Goal: Check status: Check status

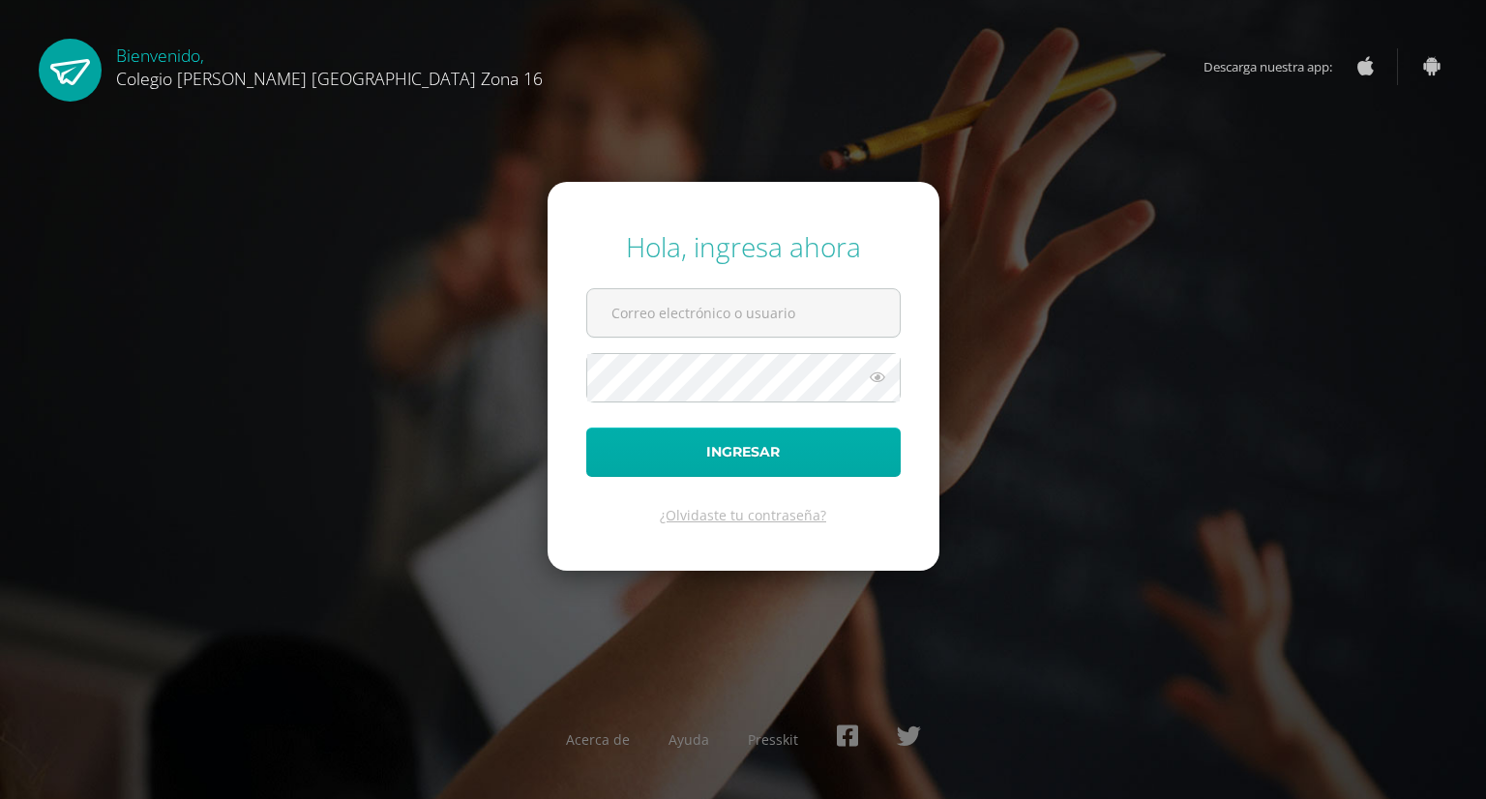
type input "[EMAIL_ADDRESS][DOMAIN_NAME]"
click at [765, 456] on button "Ingresar" at bounding box center [743, 452] width 314 height 49
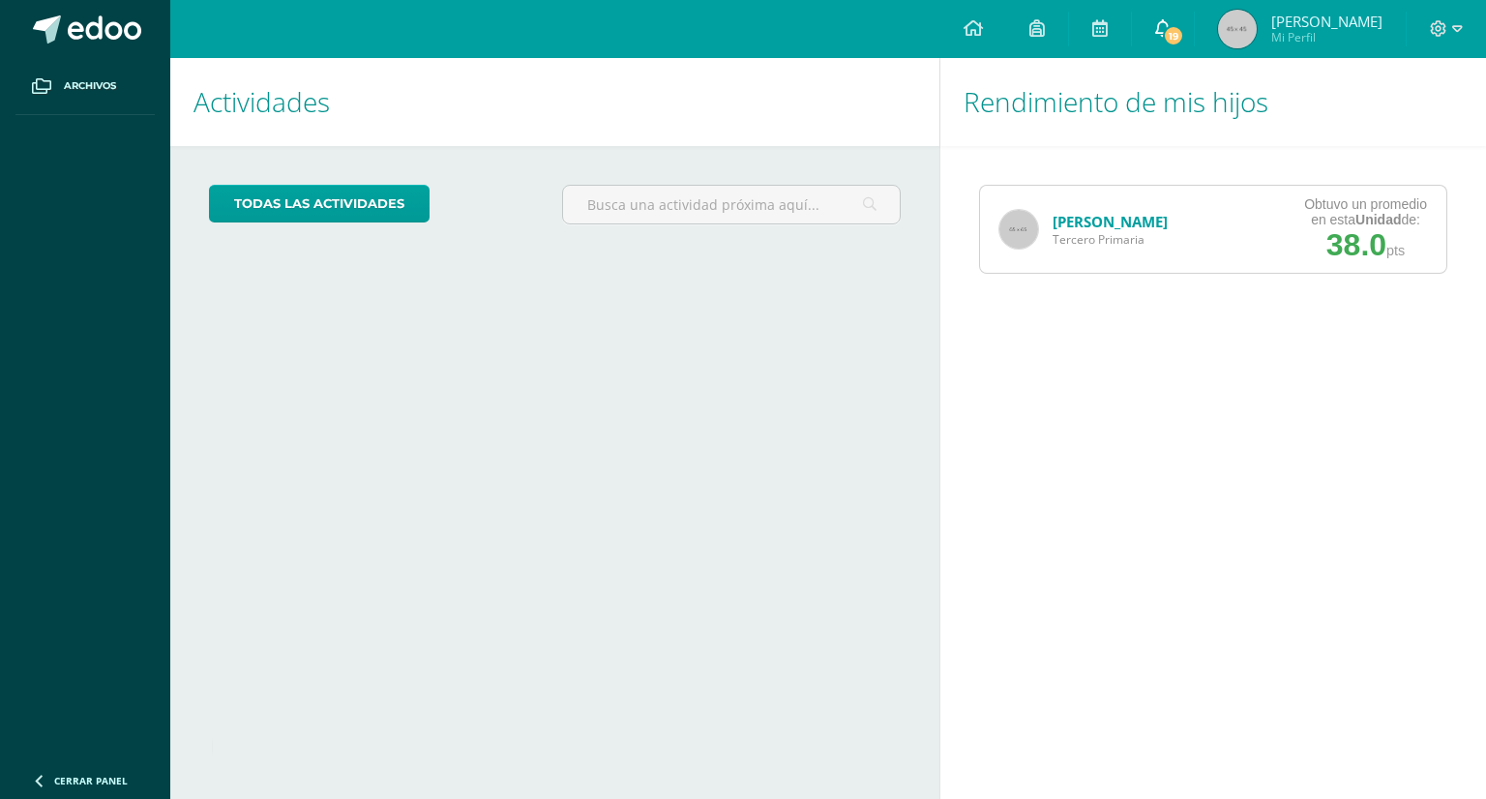
click at [1170, 28] on icon at bounding box center [1162, 27] width 15 height 17
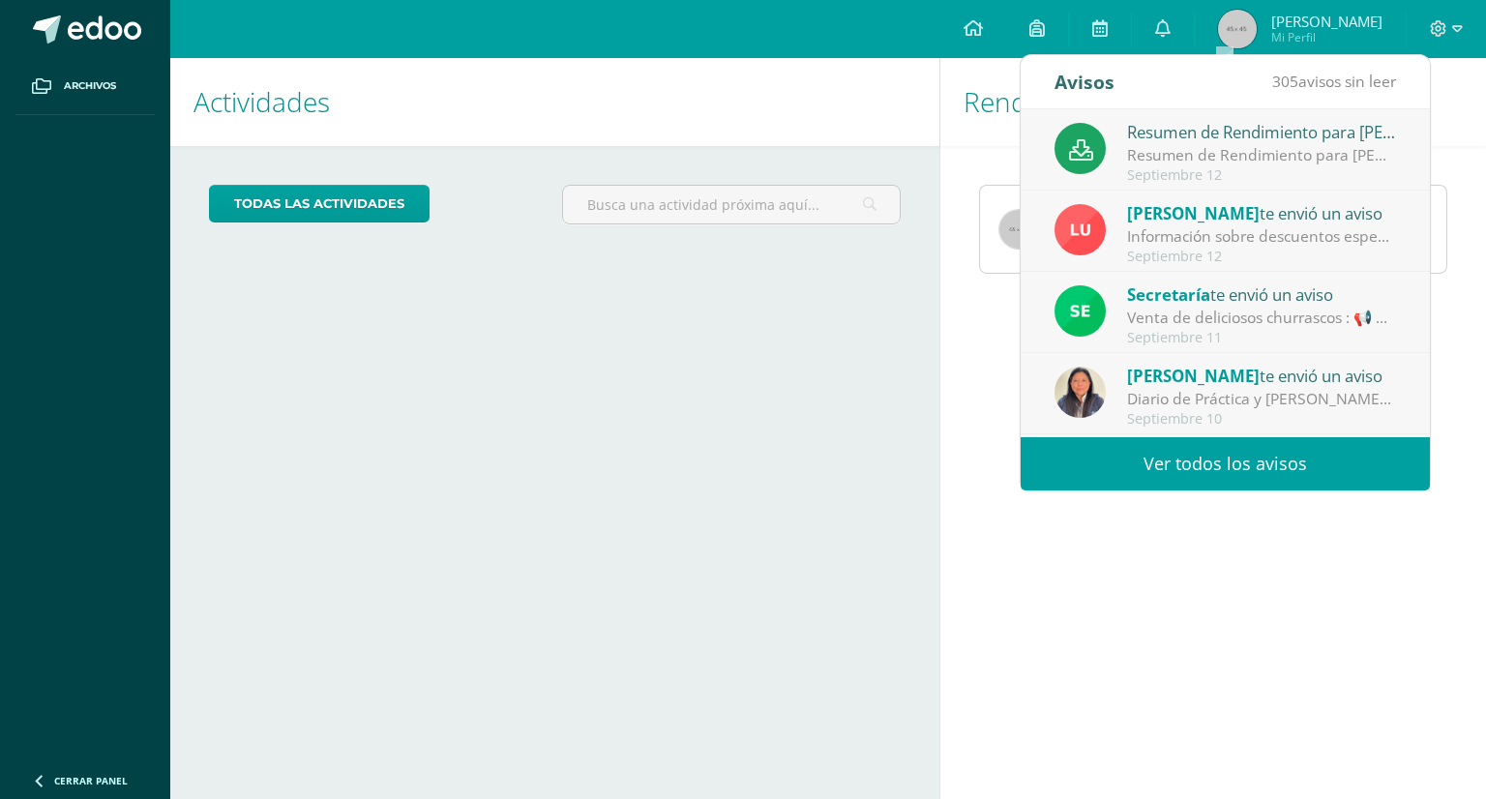
click at [1227, 167] on div "Septiembre 12" at bounding box center [1261, 175] width 269 height 16
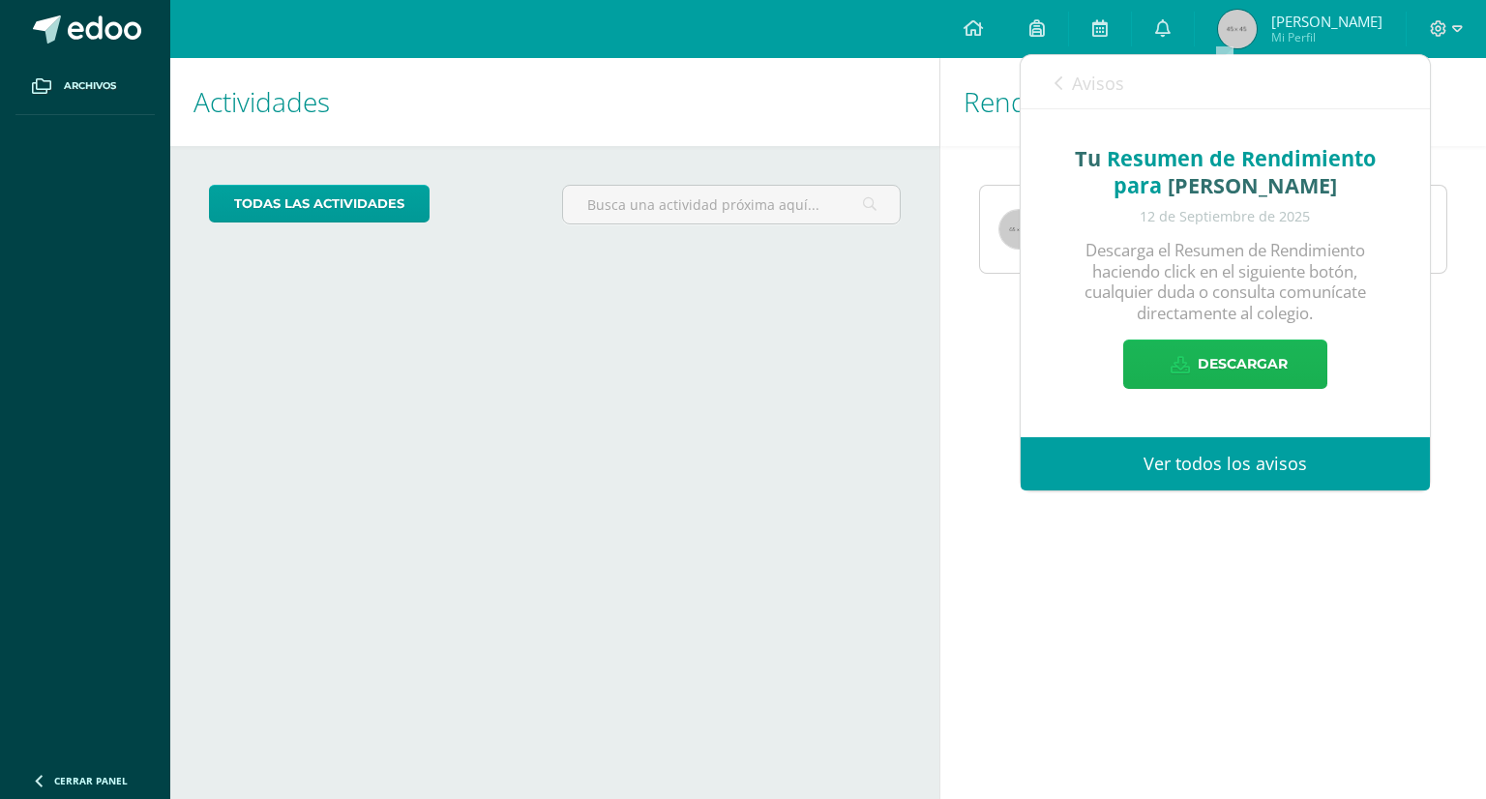
click at [1180, 378] on span at bounding box center [1179, 364] width 19 height 48
click at [1185, 369] on icon at bounding box center [1179, 365] width 19 height 17
